Goal: Task Accomplishment & Management: Complete application form

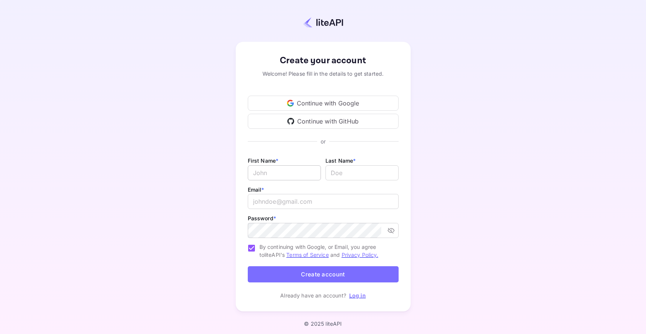
click at [258, 174] on input "Email *" at bounding box center [284, 172] width 73 height 15
click at [359, 294] on link "Log in" at bounding box center [357, 295] width 17 height 6
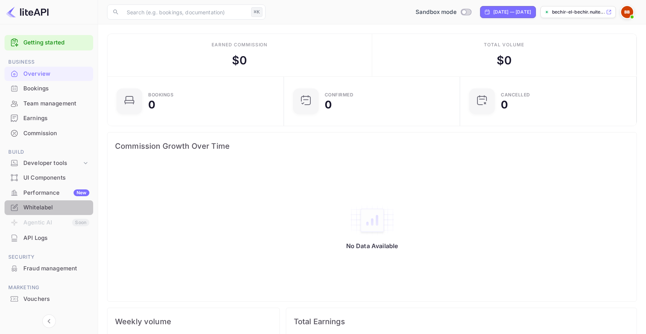
click at [45, 208] on div "Whitelabel" at bounding box center [56, 208] width 66 height 9
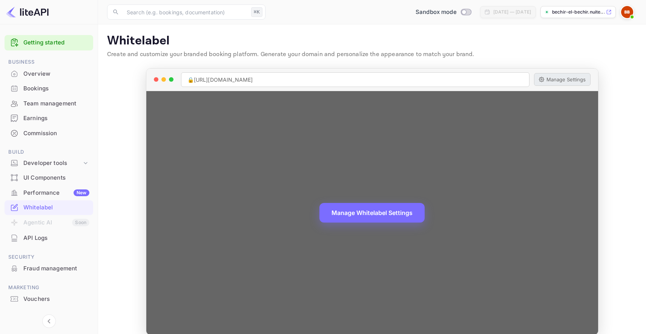
click at [558, 76] on button "Manage Settings" at bounding box center [562, 79] width 57 height 13
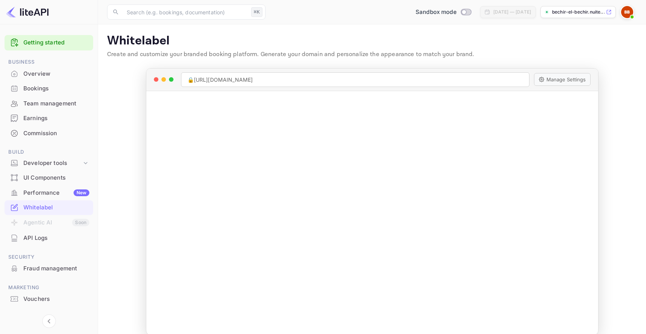
click at [629, 8] on img at bounding box center [627, 12] width 12 height 12
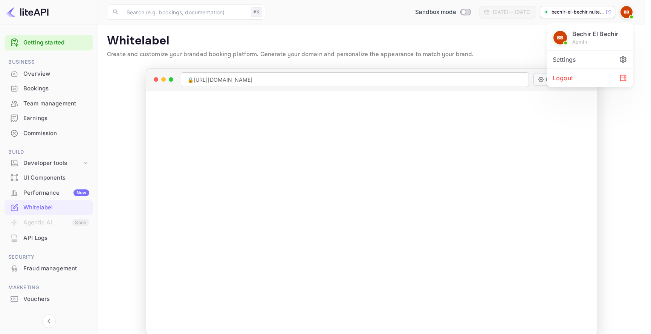
click at [589, 62] on div "Settings" at bounding box center [590, 60] width 87 height 18
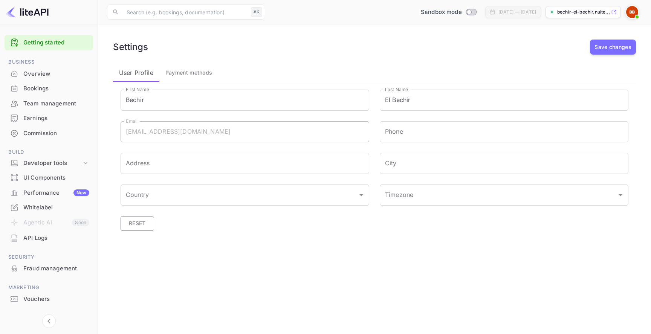
click at [144, 227] on button "Reset" at bounding box center [138, 223] width 34 height 15
click at [194, 71] on span "Payment methods" at bounding box center [188, 72] width 47 height 9
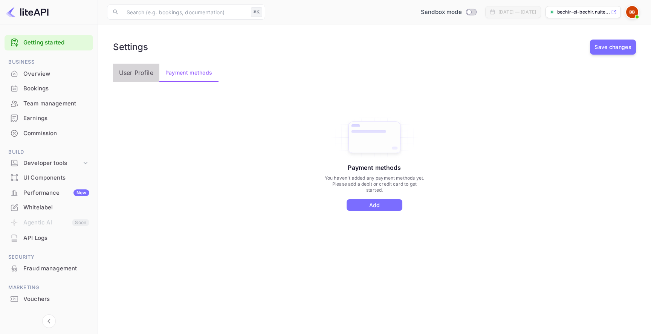
click at [132, 73] on p "User Profile" at bounding box center [136, 72] width 34 height 9
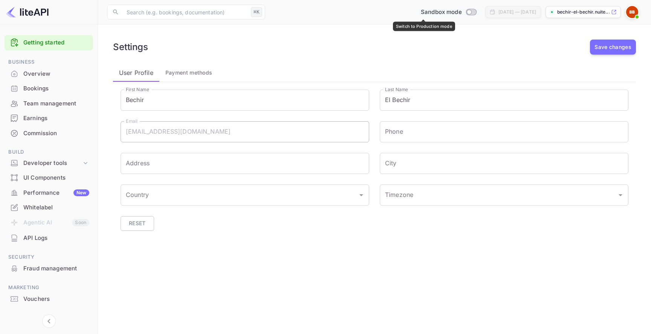
click at [462, 11] on input "Switch to Production mode" at bounding box center [469, 11] width 15 height 5
checkbox input "false"
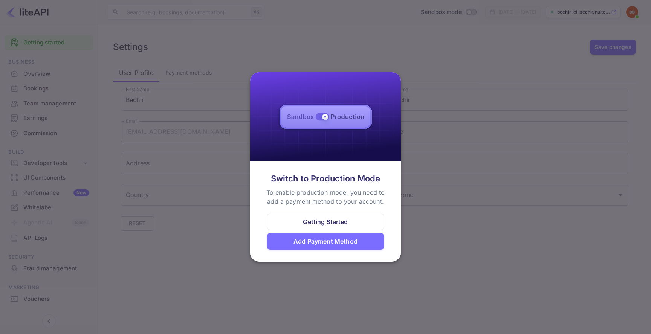
click at [331, 222] on div "Getting Started" at bounding box center [325, 221] width 45 height 9
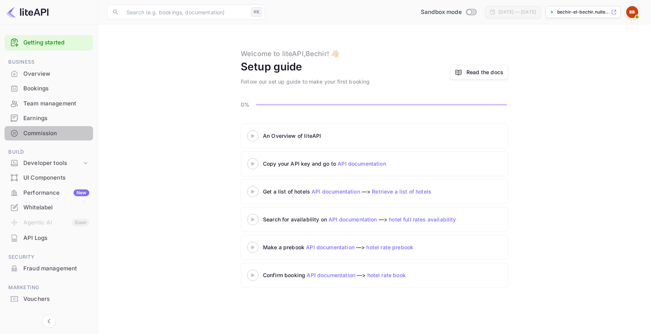
click at [70, 129] on div "Commission" at bounding box center [56, 133] width 66 height 9
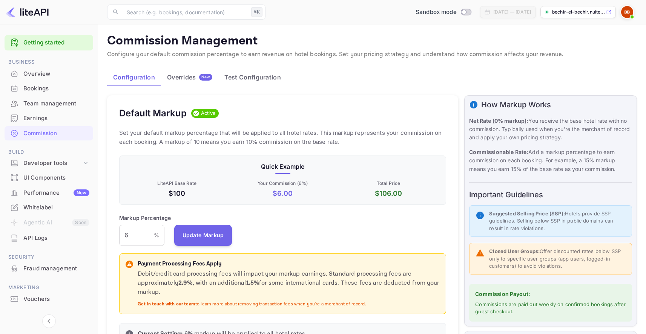
click at [188, 78] on div "Overrides New" at bounding box center [189, 77] width 45 height 8
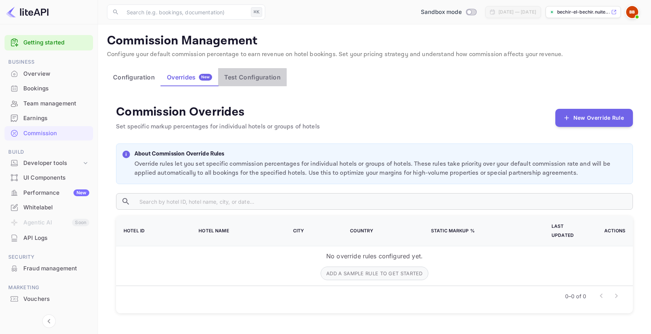
click at [240, 78] on button "Test Configuration" at bounding box center [252, 77] width 69 height 18
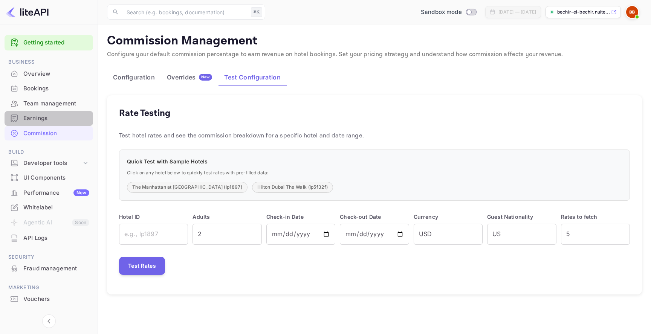
click at [49, 118] on div "Earnings" at bounding box center [56, 118] width 66 height 9
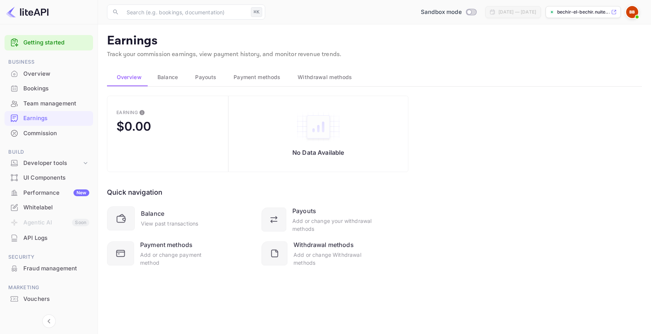
click at [169, 77] on span "Balance" at bounding box center [168, 77] width 21 height 9
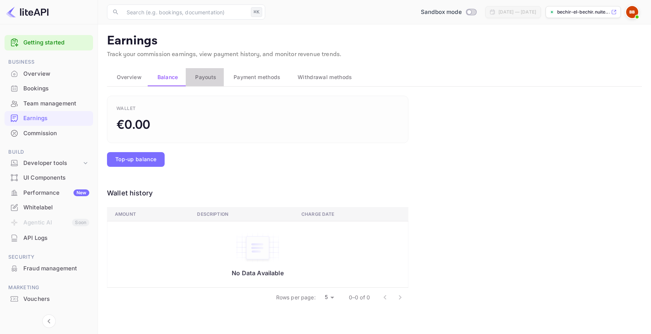
click at [212, 79] on span "Payouts" at bounding box center [205, 77] width 21 height 9
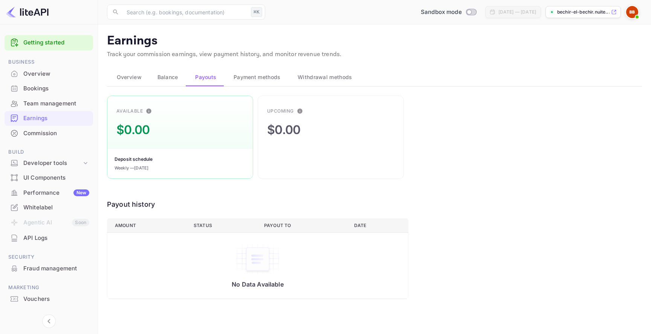
click at [263, 78] on span "Payment methods" at bounding box center [257, 77] width 47 height 9
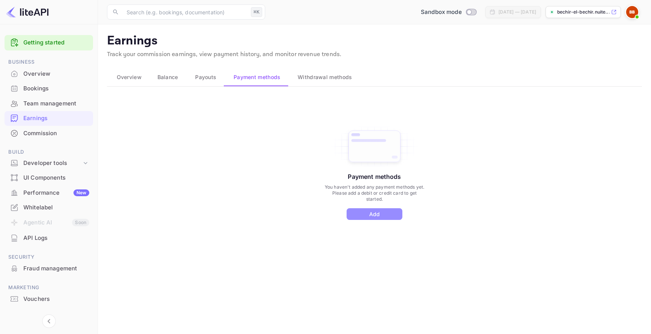
click at [369, 215] on button "Add" at bounding box center [375, 214] width 56 height 12
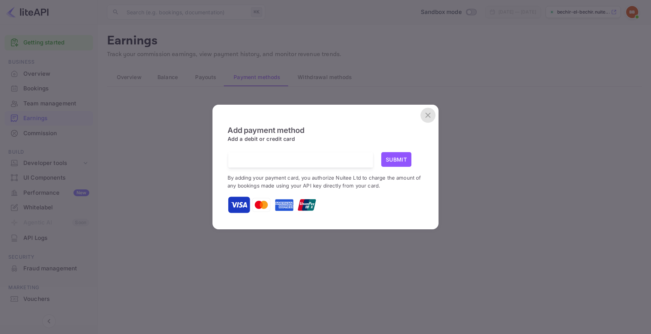
click at [429, 115] on icon "close" at bounding box center [428, 115] width 9 height 9
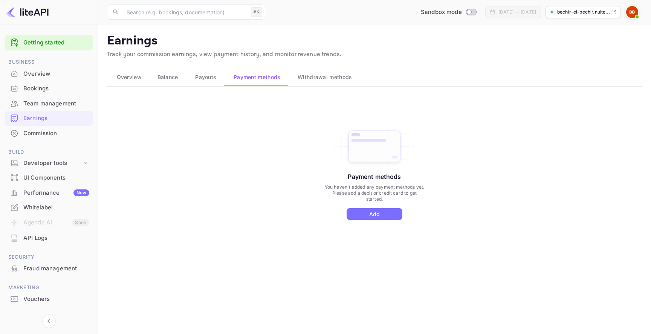
click at [331, 78] on span "Withdrawal methods" at bounding box center [325, 77] width 54 height 9
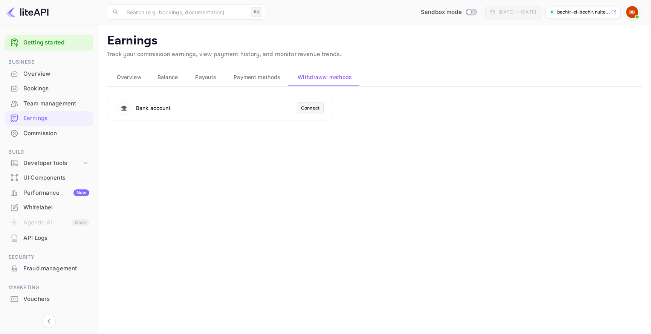
click at [311, 107] on div "Connect" at bounding box center [310, 108] width 18 height 7
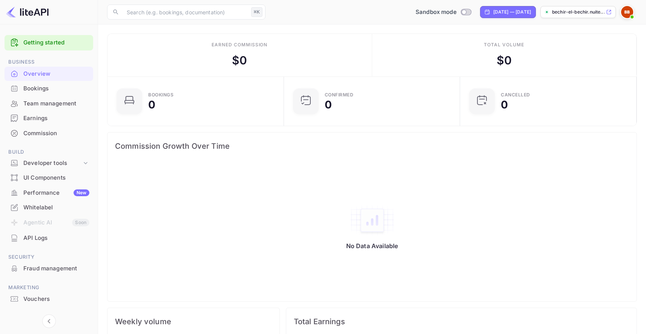
click at [631, 11] on img at bounding box center [627, 12] width 12 height 12
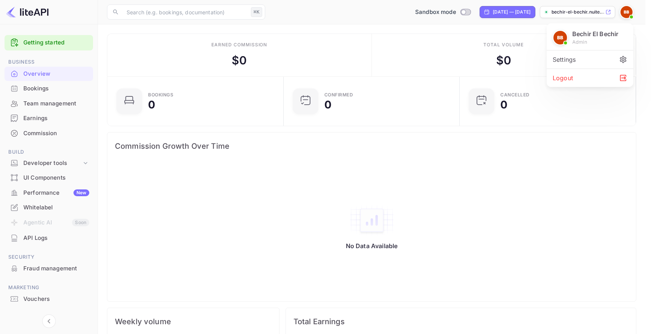
click at [570, 77] on div "Logout" at bounding box center [590, 78] width 87 height 18
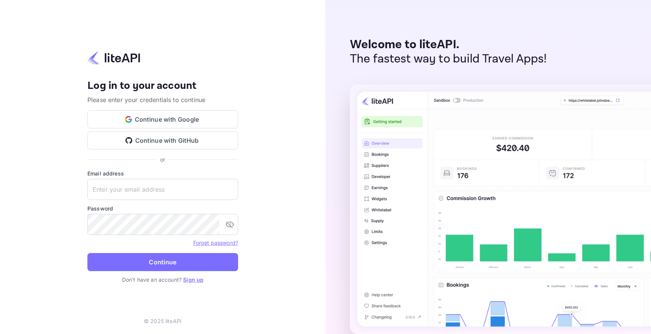
click at [196, 279] on link "Sign up" at bounding box center [193, 280] width 20 height 6
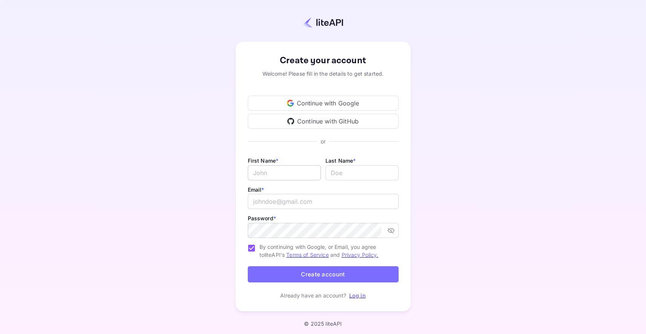
click at [263, 170] on input "Email *" at bounding box center [284, 172] width 73 height 15
type input "[PERSON_NAME]"
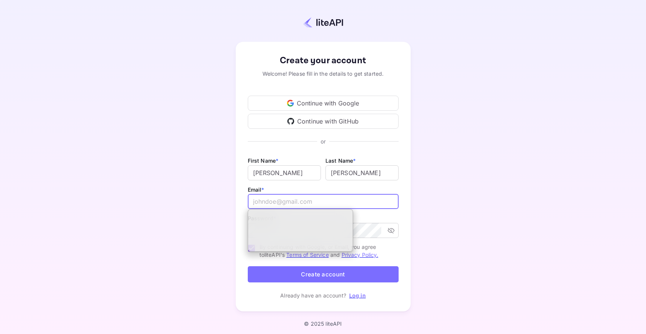
paste input "[EMAIL_ADDRESS][DOMAIN_NAME]"
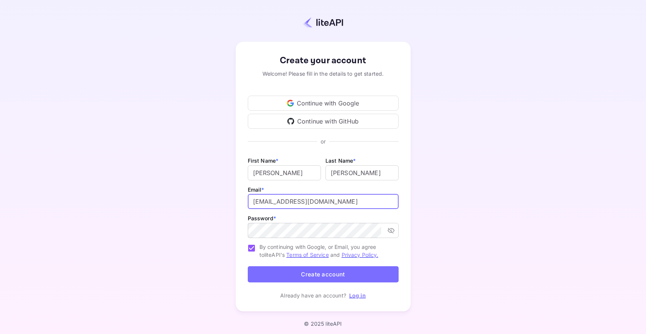
type input "[EMAIL_ADDRESS][DOMAIN_NAME]"
click at [320, 277] on button "Create account" at bounding box center [323, 274] width 151 height 16
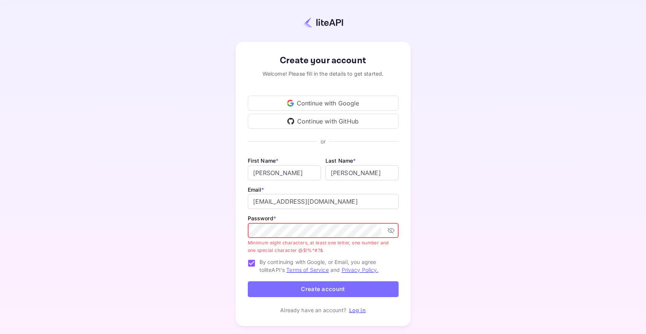
click at [391, 228] on icon "toggle password visibility" at bounding box center [391, 231] width 8 height 8
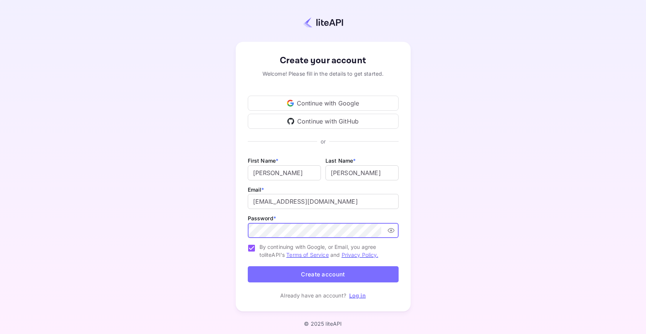
click at [287, 272] on button "Create account" at bounding box center [323, 274] width 151 height 16
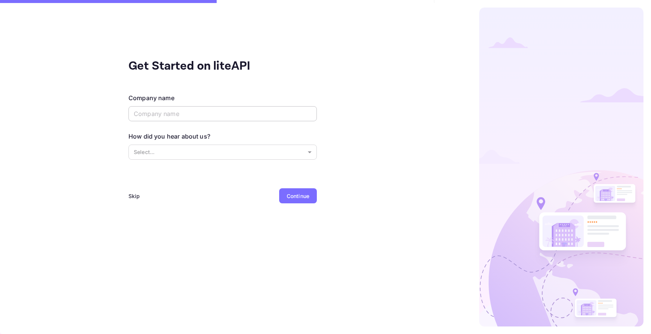
click at [213, 113] on input "text" at bounding box center [223, 113] width 188 height 15
type input "7Days"
click at [174, 153] on body "Get Started on liteAPI Company name 7Days ​ How did you hear about us? Select..…" at bounding box center [325, 167] width 651 height 334
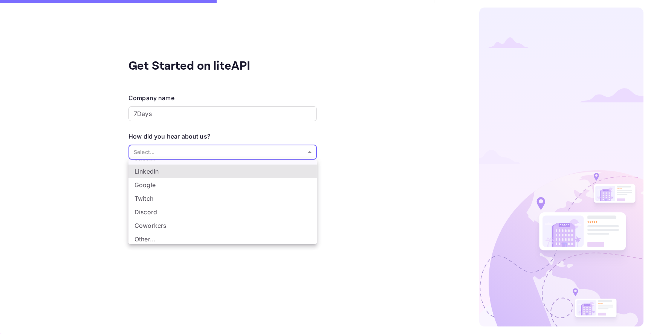
scroll to position [12, 0]
click at [172, 239] on li "Other..." at bounding box center [223, 238] width 188 height 14
type input "Other..."
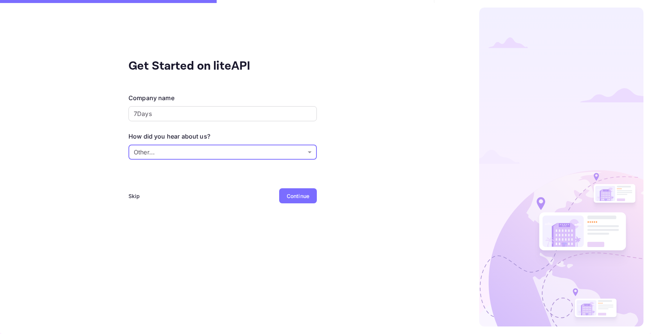
click at [290, 196] on div "Continue" at bounding box center [298, 196] width 23 height 8
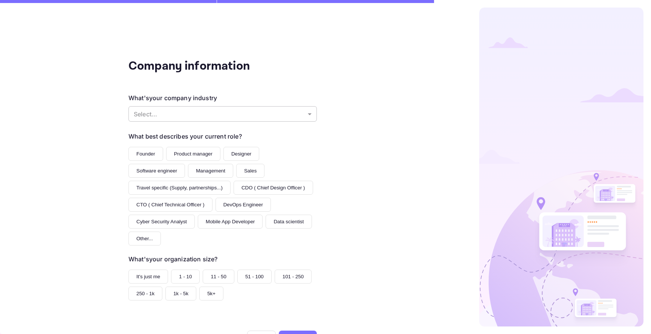
click at [248, 109] on body "Company information What's your company industry Select... ​ What best describe…" at bounding box center [325, 167] width 651 height 334
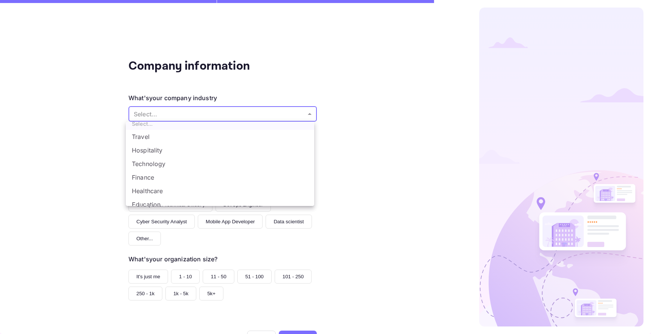
scroll to position [0, 0]
click at [240, 144] on li "Travel" at bounding box center [220, 144] width 188 height 14
type input "Travel"
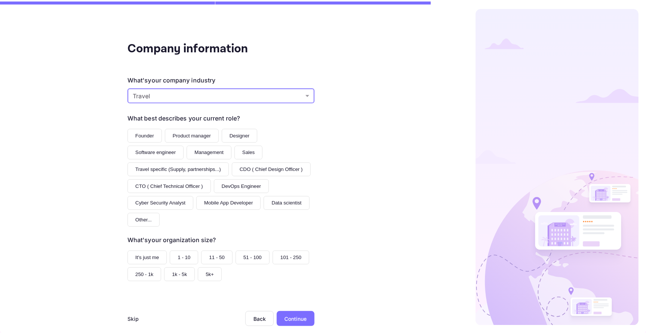
scroll to position [31, 0]
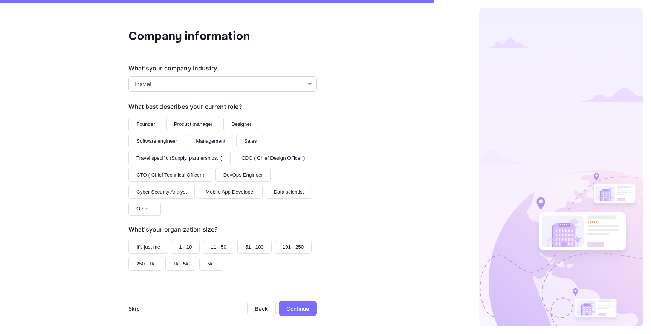
click at [295, 306] on div "Continue" at bounding box center [297, 309] width 23 height 8
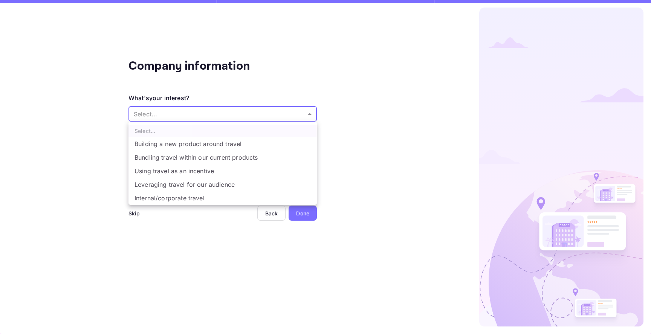
click at [295, 112] on body "Company information What's your interest? Select... ​ Do you have any previous …" at bounding box center [325, 167] width 651 height 334
click at [259, 161] on li "Bundling travel within our current products" at bounding box center [223, 158] width 188 height 14
type input "Bundling travel within our current products"
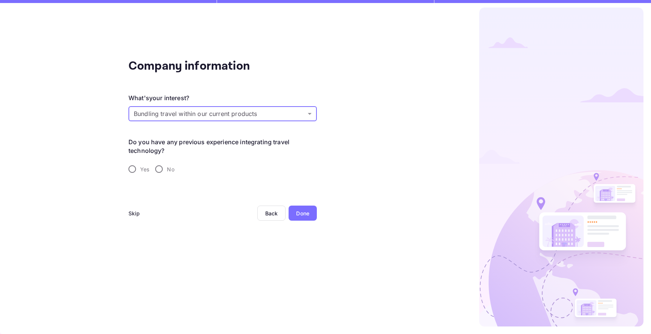
click at [138, 168] on input "Yes" at bounding box center [132, 169] width 16 height 16
radio input "true"
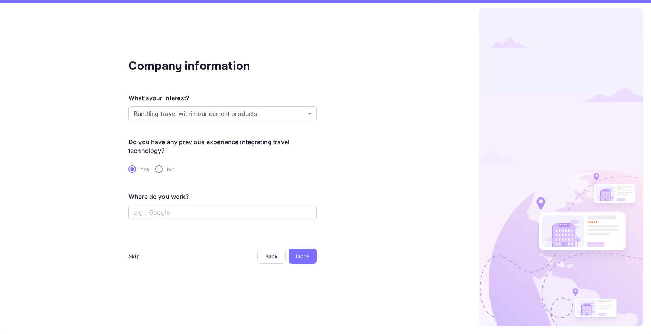
click at [308, 259] on div "Done" at bounding box center [302, 257] width 13 height 8
